Goal: Transaction & Acquisition: Subscribe to service/newsletter

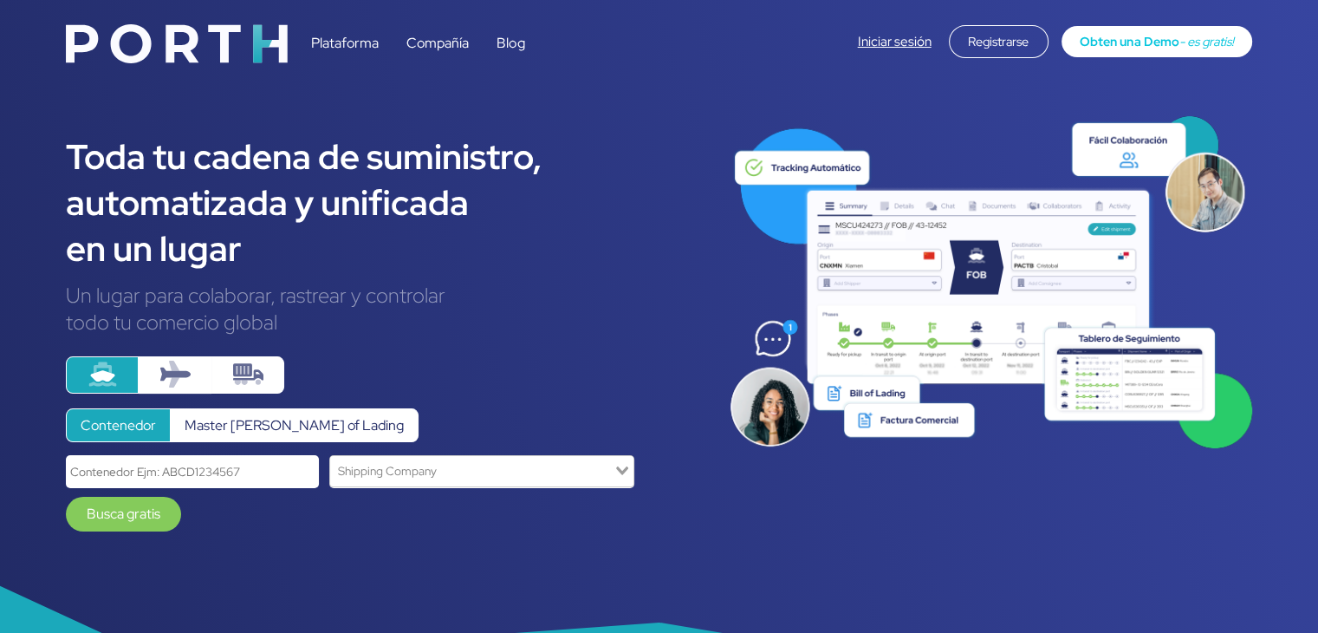
click at [358, 41] on link "Plataforma" at bounding box center [345, 43] width 68 height 18
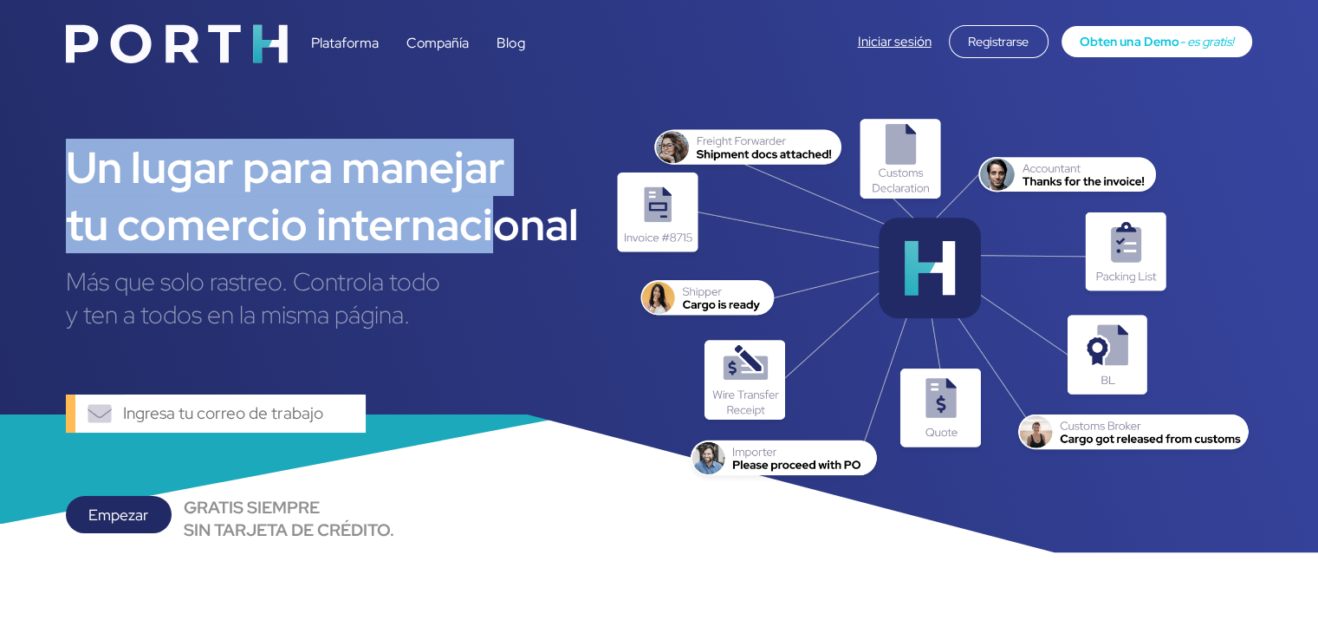
drag, startPoint x: 48, startPoint y: 155, endPoint x: 497, endPoint y: 234, distance: 456.6
click at [497, 234] on div "Un lugar para manejar tu comercio internacional Más que solo rastreo. Controla …" at bounding box center [659, 345] width 1318 height 690
click at [107, 521] on div "Empezar" at bounding box center [118, 515] width 105 height 38
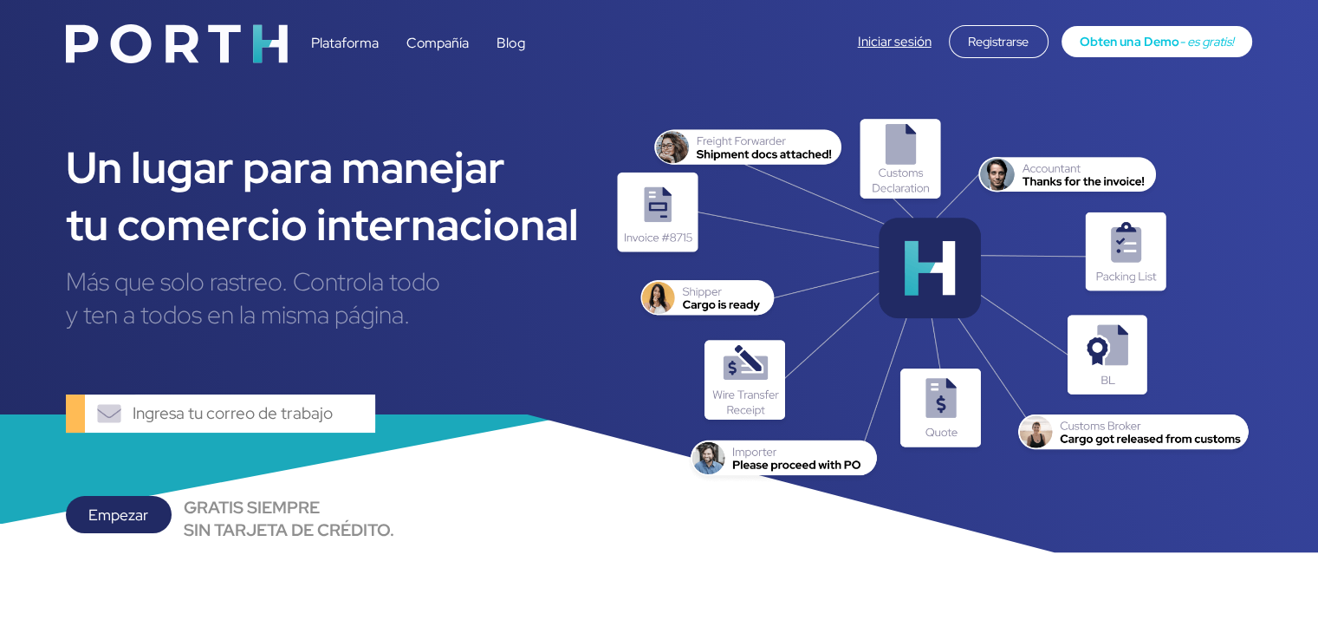
click at [153, 403] on input "text" at bounding box center [254, 413] width 242 height 39
click at [216, 413] on input "text" at bounding box center [254, 413] width 242 height 39
click at [919, 247] on img at bounding box center [933, 299] width 639 height 366
click at [928, 197] on img at bounding box center [933, 299] width 639 height 366
